Goal: Transaction & Acquisition: Purchase product/service

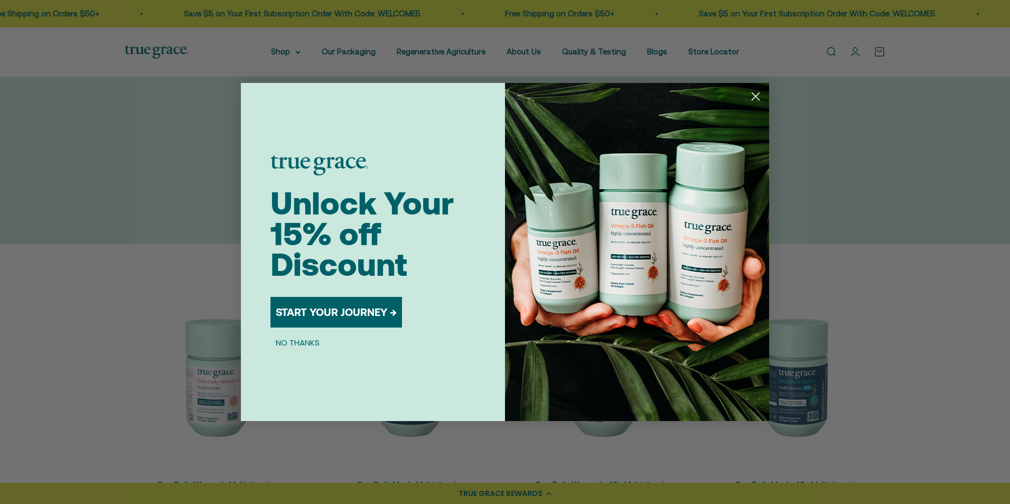
click at [322, 310] on button "START YOUR JOURNEY →" at bounding box center [337, 312] width 132 height 31
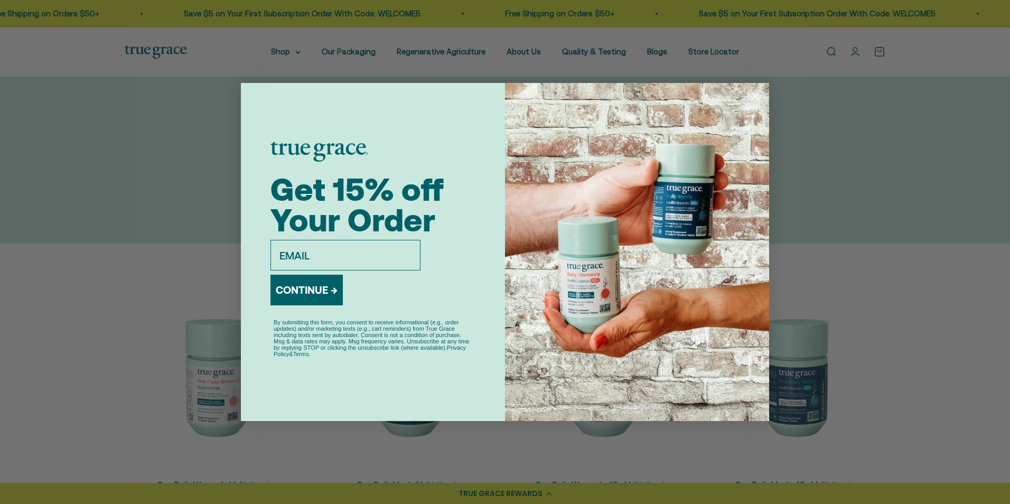
click at [342, 262] on input "email" at bounding box center [346, 255] width 150 height 31
type input "Efrainalarcon16@gmail.com"
click at [337, 294] on button "CONTINUE →" at bounding box center [307, 290] width 72 height 31
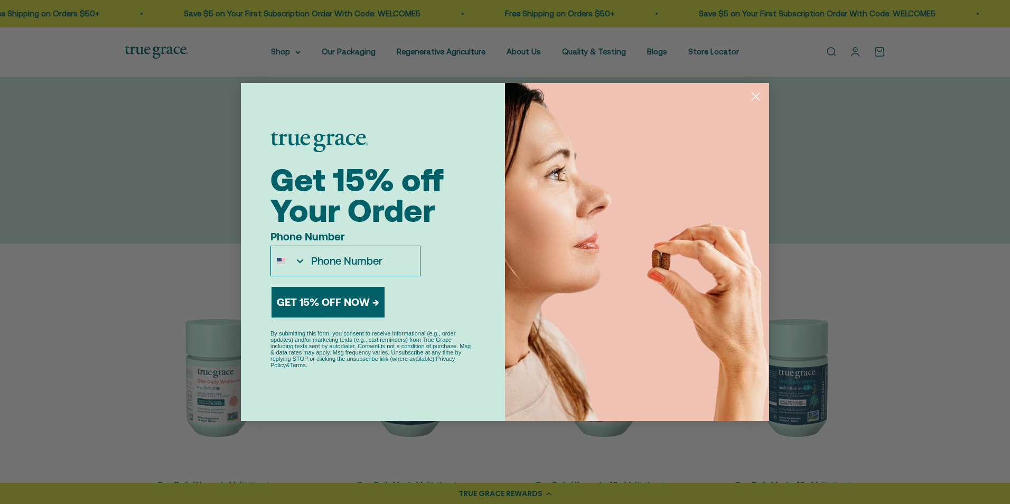
click at [353, 261] on input "Phone Number" at bounding box center [363, 261] width 114 height 30
type input "1-559-393-2136"
click at [356, 298] on button "GET 15% OFF NOW →" at bounding box center [328, 302] width 113 height 31
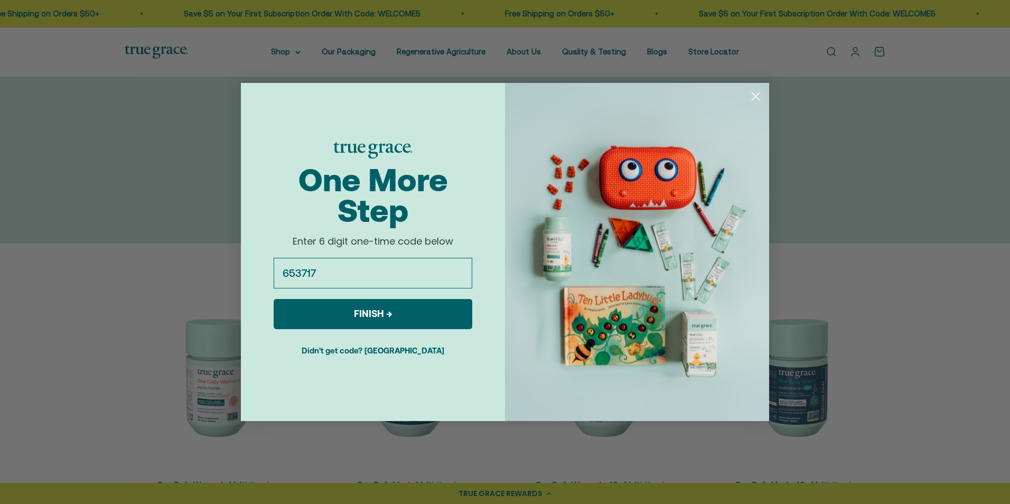
type input "653717"
click at [354, 313] on button "FINISH →" at bounding box center [373, 314] width 199 height 30
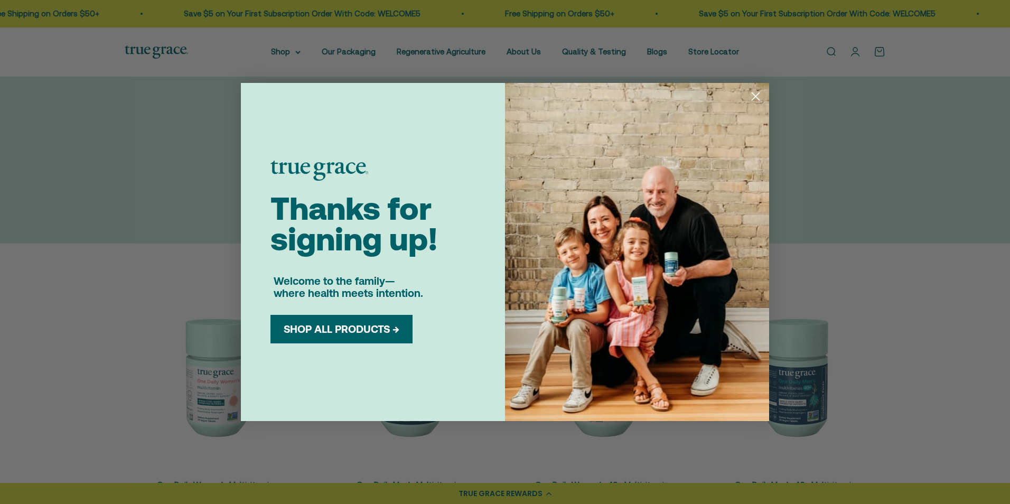
click at [375, 324] on button "SHOP ALL PRODUCTS →" at bounding box center [341, 329] width 126 height 13
click at [750, 99] on circle "Close dialog" at bounding box center [755, 96] width 17 height 17
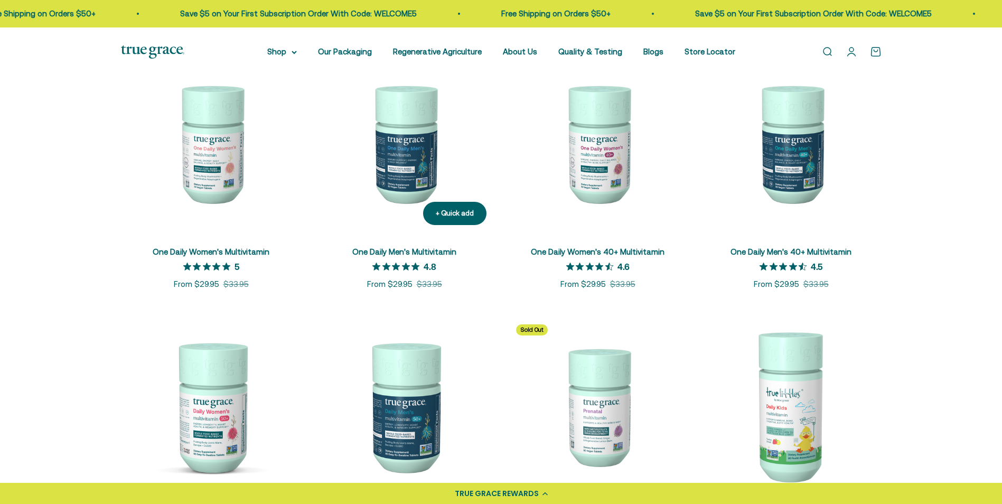
scroll to position [211, 0]
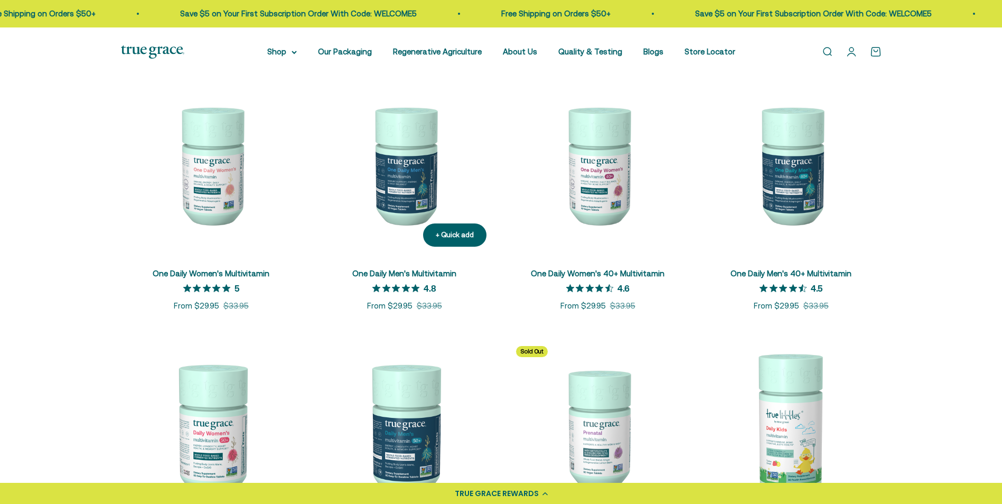
click at [409, 201] on img at bounding box center [404, 165] width 181 height 181
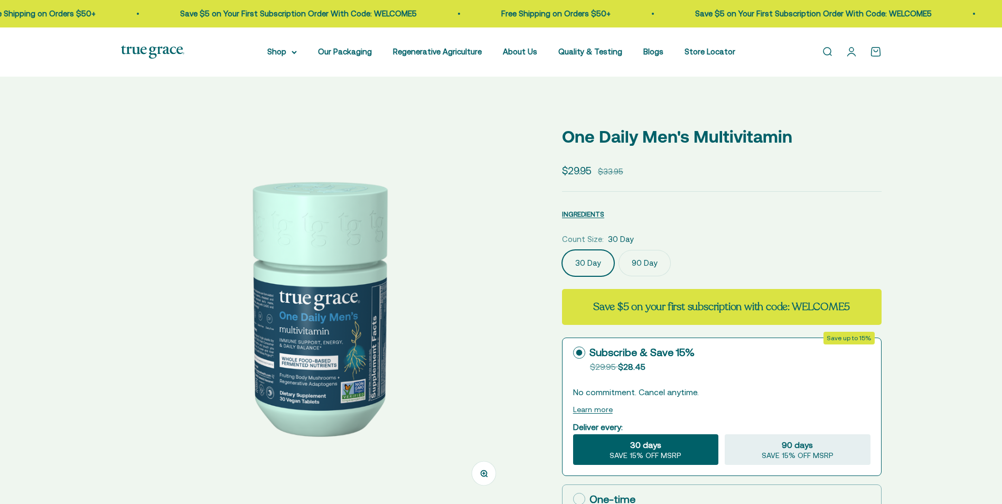
click at [642, 266] on label "90 Day" at bounding box center [645, 263] width 52 height 26
click at [562, 250] on input "90 Day" at bounding box center [562, 249] width 1 height 1
radio input "true"
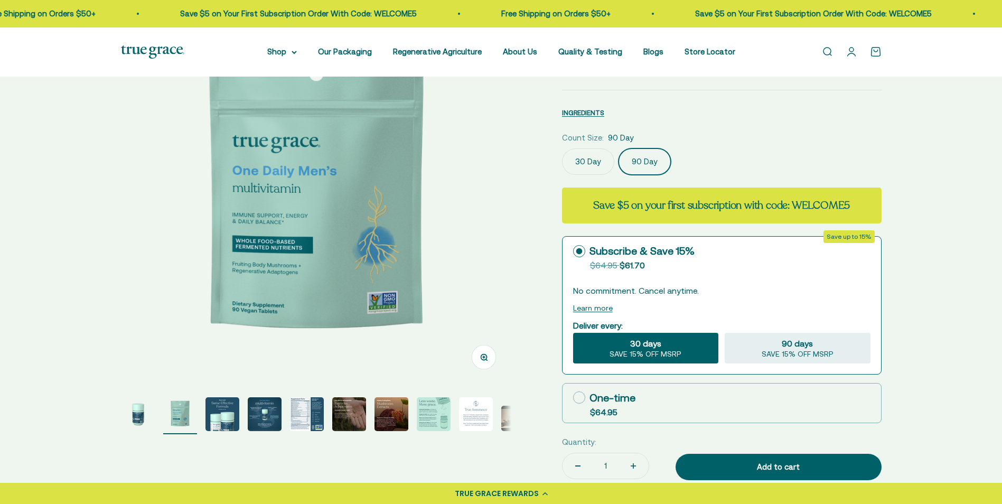
select select "3"
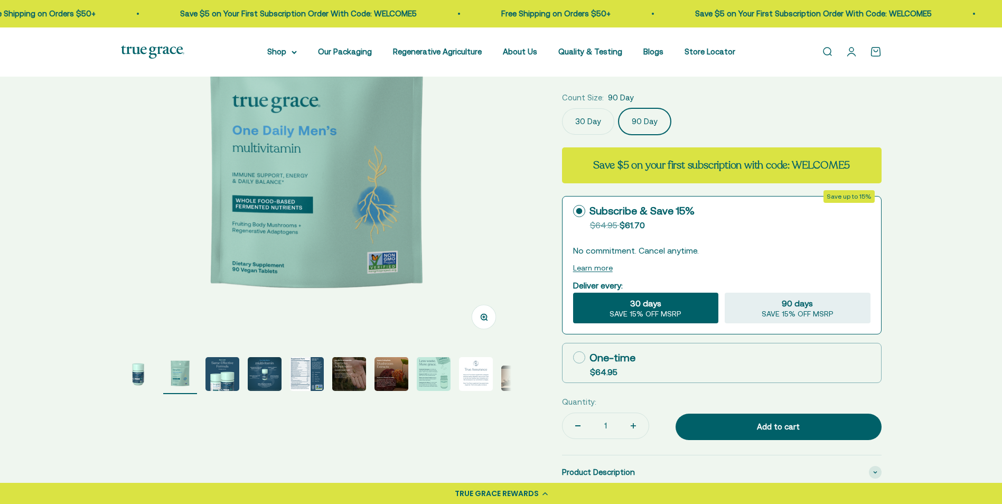
scroll to position [159, 0]
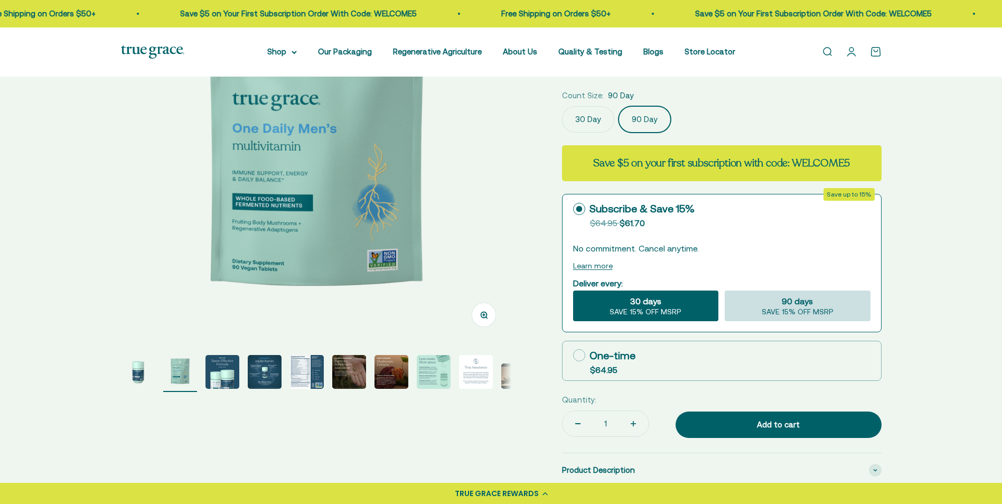
click at [780, 306] on div "90 days SAVE 15% OFF MSRP" at bounding box center [797, 306] width 145 height 31
click at [725, 291] on input "90 days SAVE 15% OFF MSRP" at bounding box center [724, 290] width 1 height 1
radio input "true"
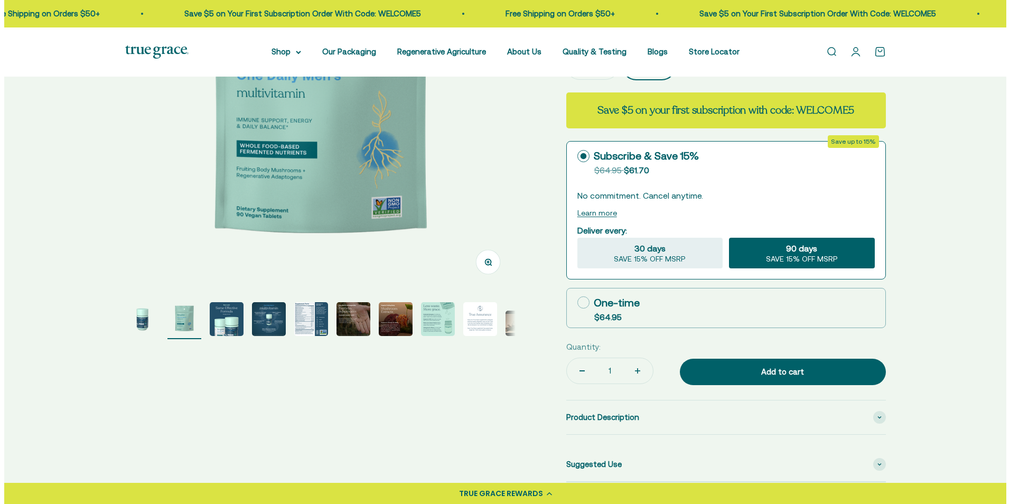
scroll to position [264, 0]
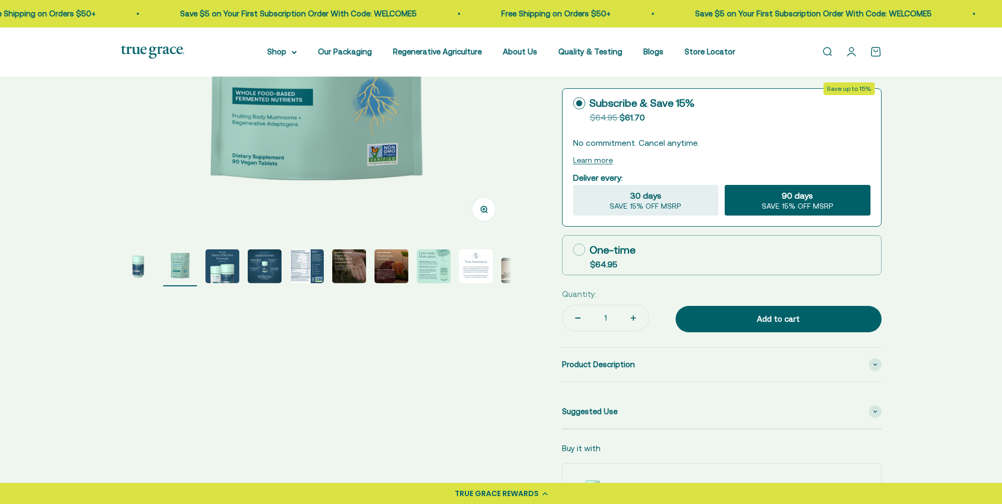
click at [617, 258] on label "One-time $64.95" at bounding box center [722, 255] width 319 height 39
click at [573, 250] on input "One-time $64.95" at bounding box center [573, 249] width 1 height 1
radio input "true"
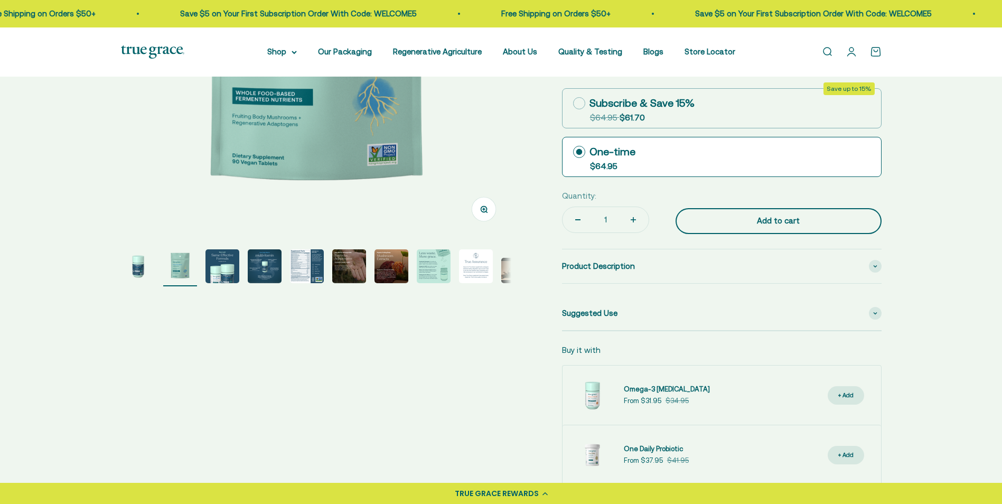
click at [725, 225] on div "Add to cart" at bounding box center [779, 221] width 164 height 13
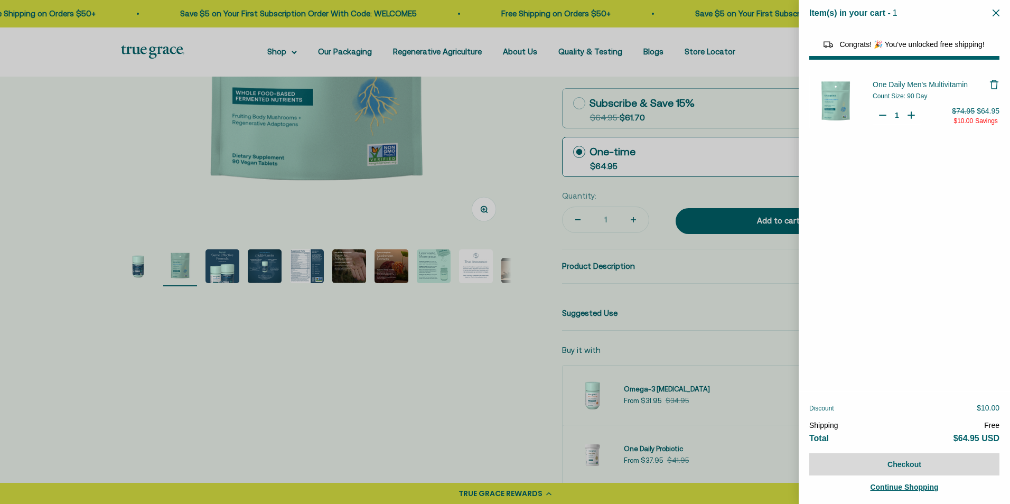
select select "46284026183894"
select select "40058346897600"
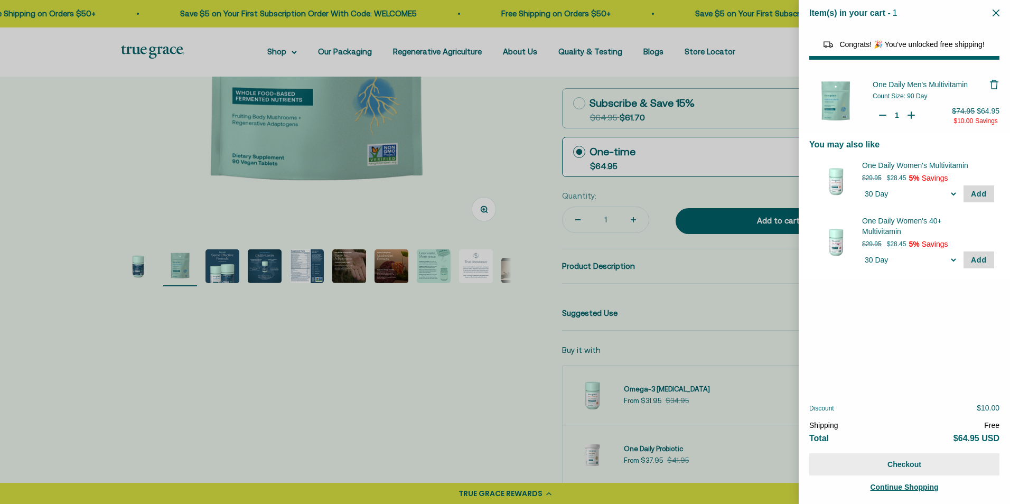
click at [887, 467] on button "Checkout" at bounding box center [904, 464] width 190 height 22
click at [900, 468] on button "Checkout" at bounding box center [904, 464] width 190 height 22
